Goal: Task Accomplishment & Management: Manage account settings

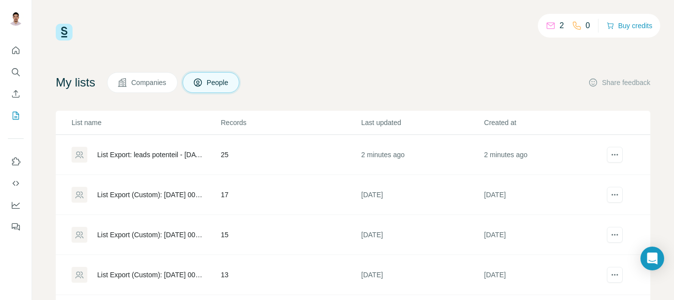
click at [171, 153] on div "List Export: leads potenteil - [DATE] 02:44" at bounding box center [150, 155] width 107 height 10
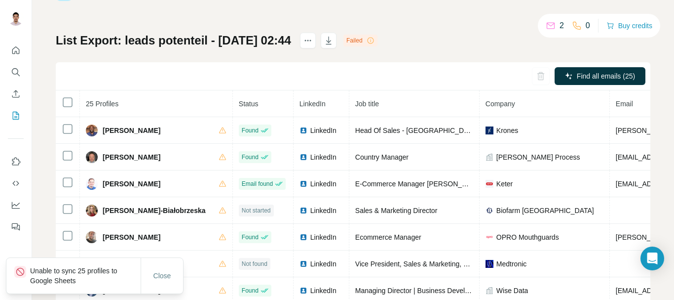
scroll to position [59, 0]
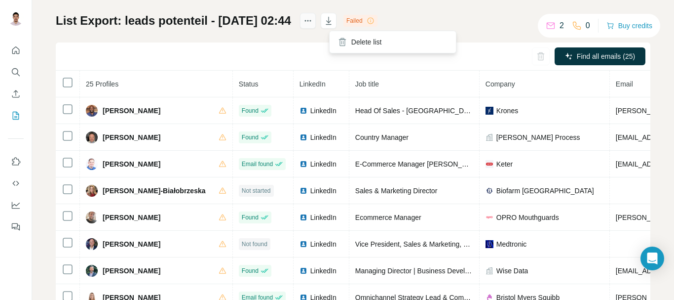
click at [316, 21] on button "actions" at bounding box center [308, 21] width 16 height 16
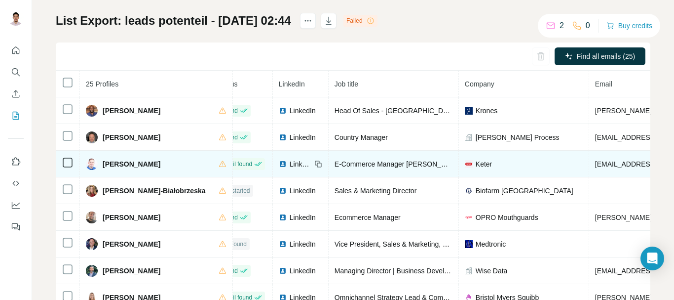
scroll to position [0, 0]
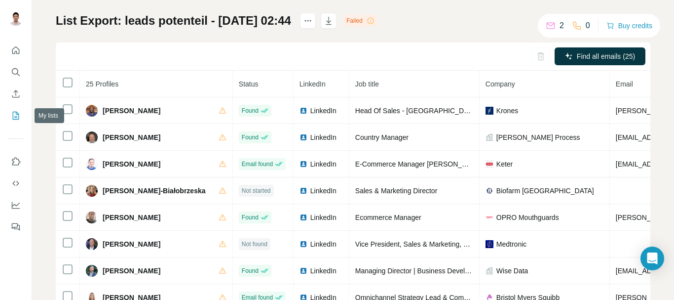
click at [20, 114] on icon "My lists" at bounding box center [16, 116] width 10 height 10
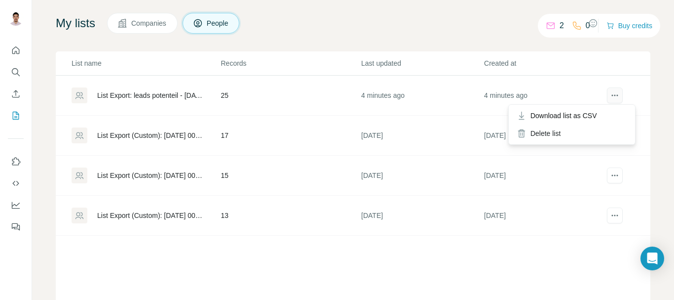
click at [610, 94] on icon "actions" at bounding box center [615, 95] width 10 height 10
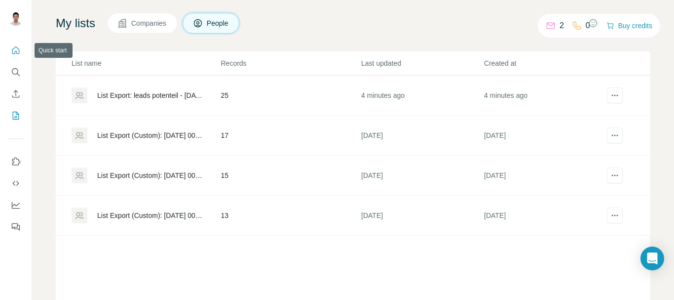
click at [16, 56] on button "Quick start" at bounding box center [16, 50] width 16 height 18
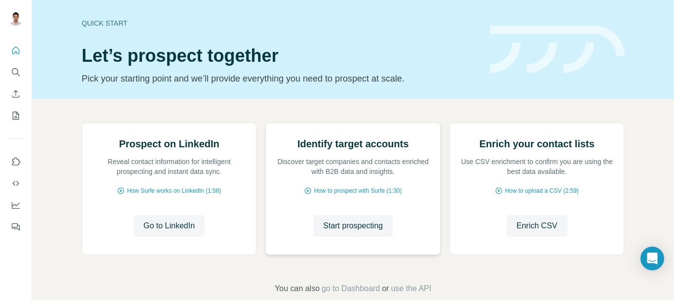
scroll to position [115, 0]
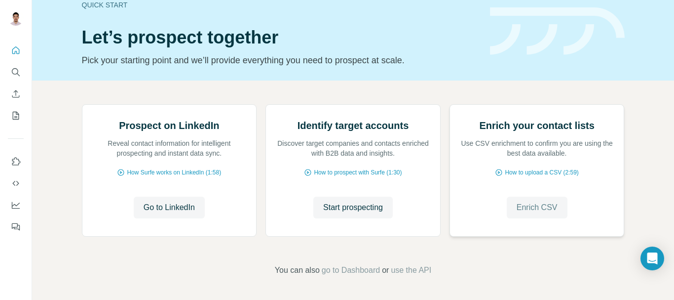
click at [544, 207] on span "Enrich CSV" at bounding box center [537, 207] width 41 height 12
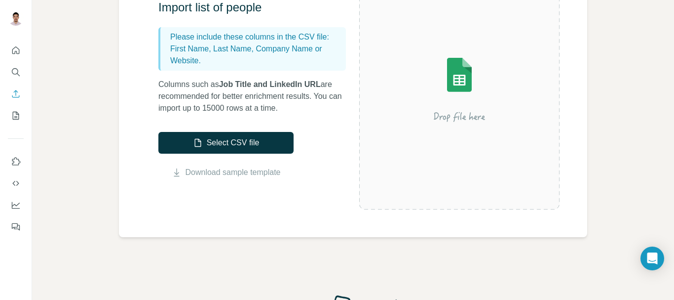
scroll to position [132, 0]
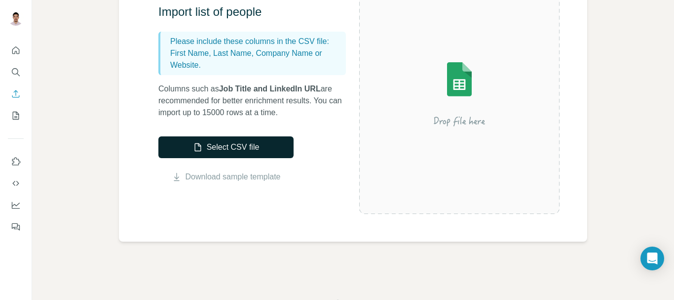
click at [225, 145] on button "Select CSV file" at bounding box center [225, 147] width 135 height 22
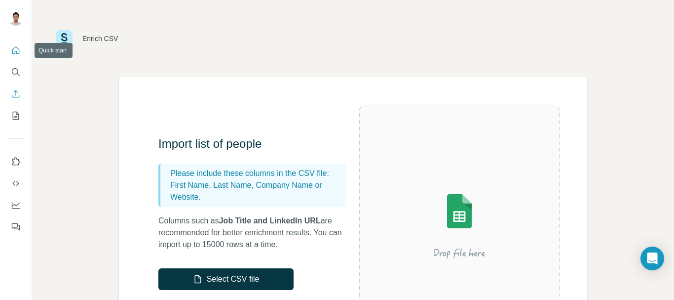
click at [14, 54] on icon "Quick start" at bounding box center [15, 49] width 7 height 7
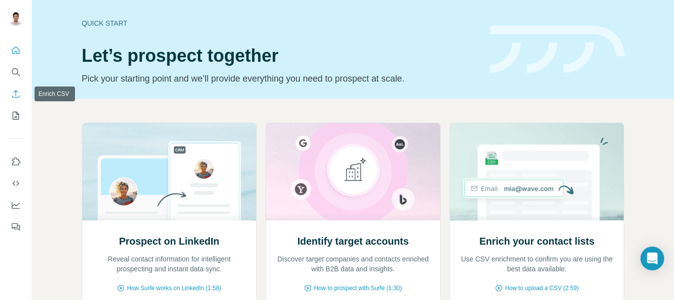
click at [15, 94] on icon "Enrich CSV" at bounding box center [16, 94] width 10 height 10
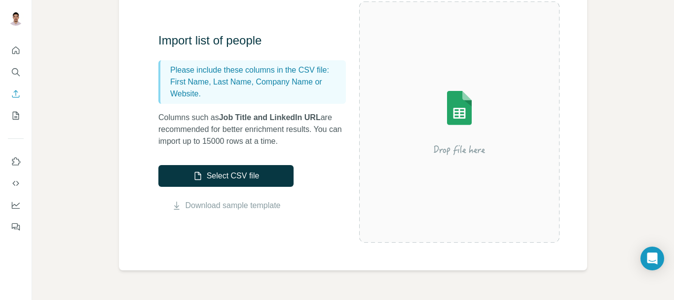
scroll to position [105, 0]
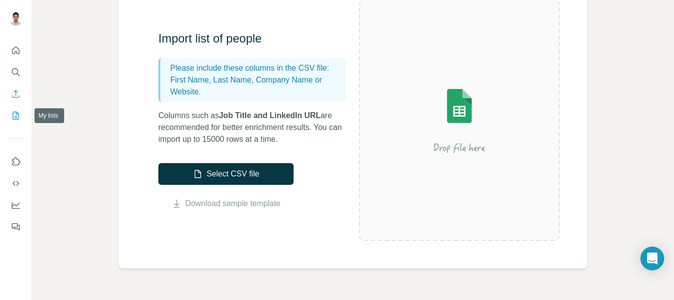
click at [10, 109] on button "My lists" at bounding box center [16, 116] width 16 height 18
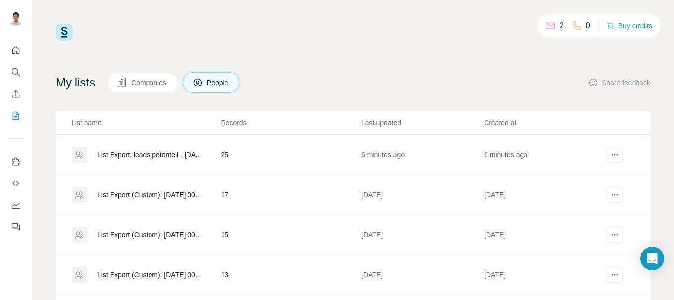
click at [169, 158] on div "List Export: leads potenteil - [DATE] 02:44" at bounding box center [150, 155] width 107 height 10
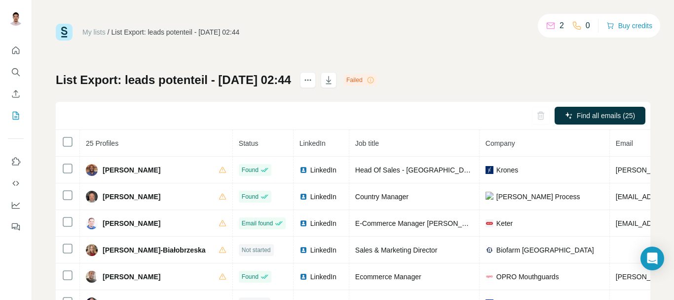
click at [166, 154] on th "25 Profiles" at bounding box center [156, 143] width 153 height 27
click at [313, 77] on icon "actions" at bounding box center [308, 80] width 10 height 10
click at [334, 80] on icon "button" at bounding box center [329, 80] width 10 height 10
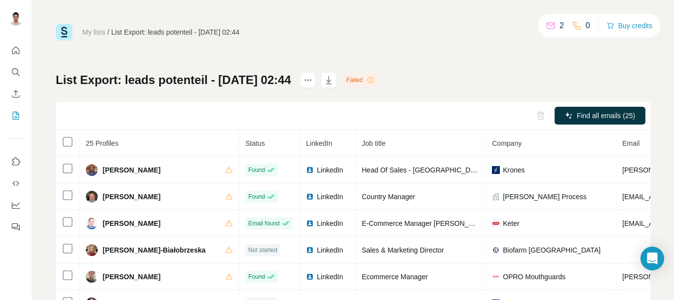
click at [94, 33] on link "My lists" at bounding box center [93, 32] width 23 height 8
